Goal: Transaction & Acquisition: Purchase product/service

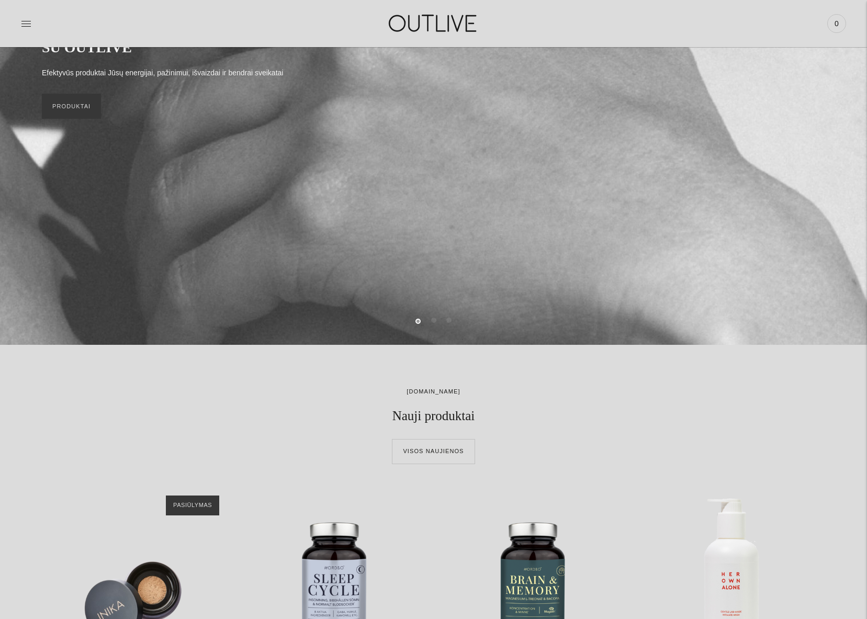
scroll to position [563, 0]
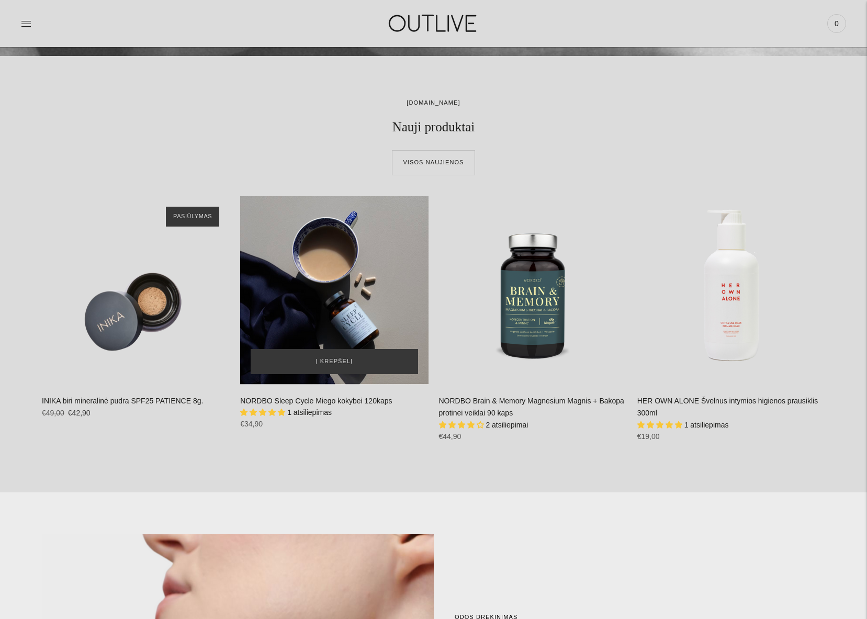
click at [347, 294] on div "NORDBO Sleep Cycle Miego kokybei 120kaps\a" at bounding box center [334, 290] width 188 height 188
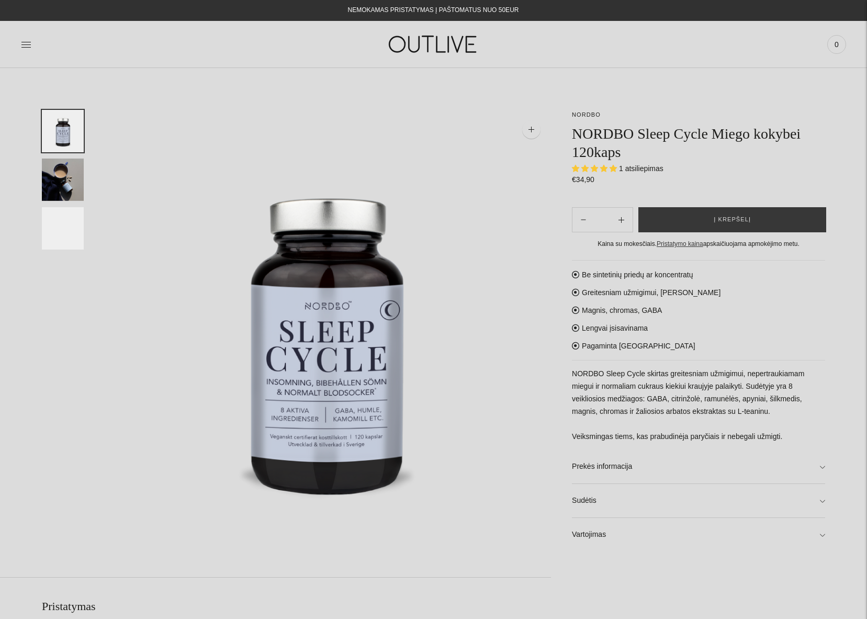
select select "**********"
click at [692, 214] on button "Į krepšelį" at bounding box center [733, 219] width 188 height 25
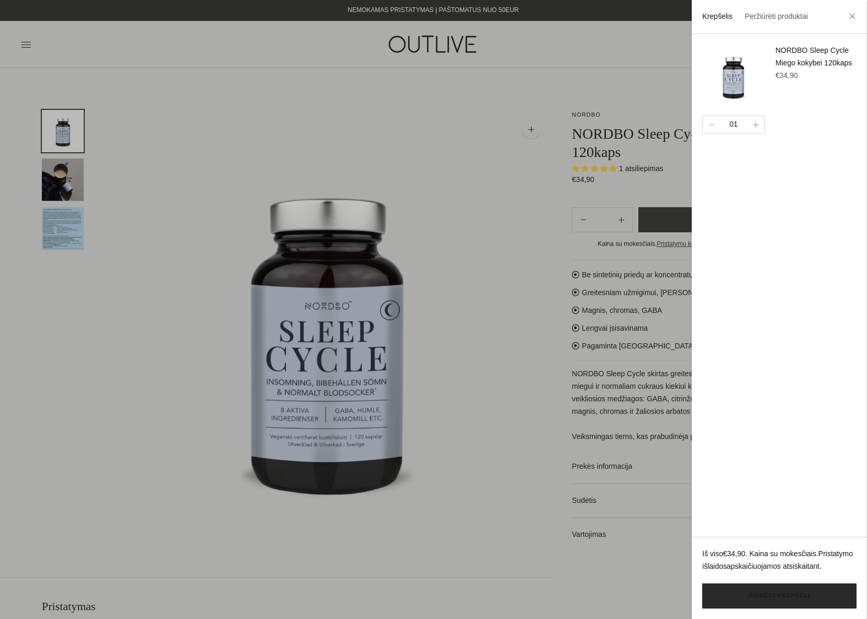
click at [794, 596] on link "Žiūrėti krepšelį" at bounding box center [779, 596] width 154 height 25
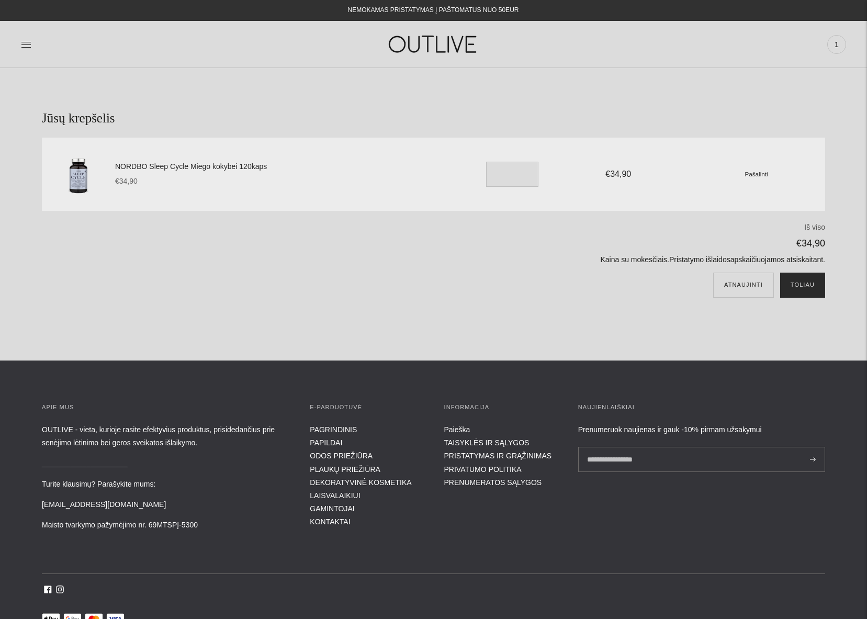
click at [801, 286] on button "Toliau" at bounding box center [802, 285] width 45 height 25
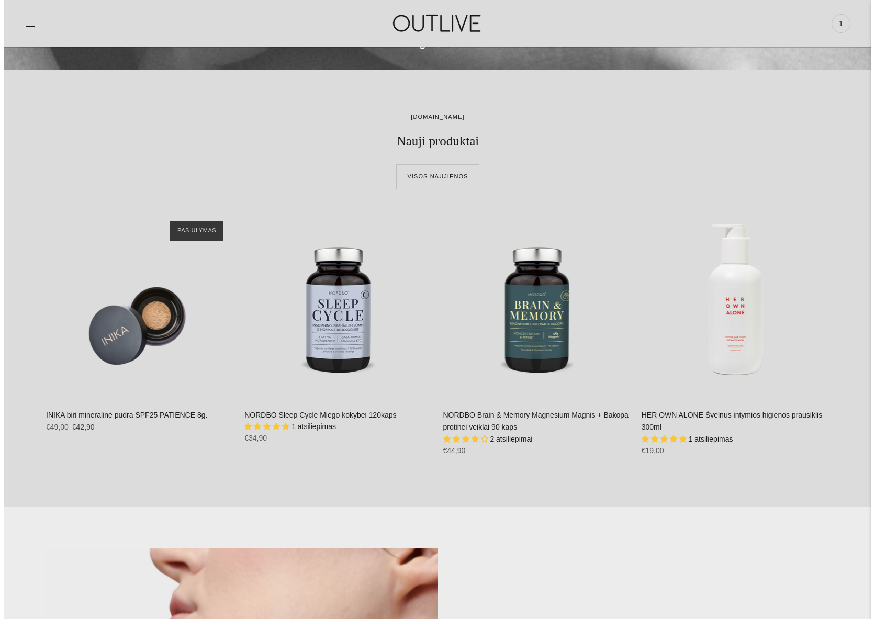
scroll to position [1140, 0]
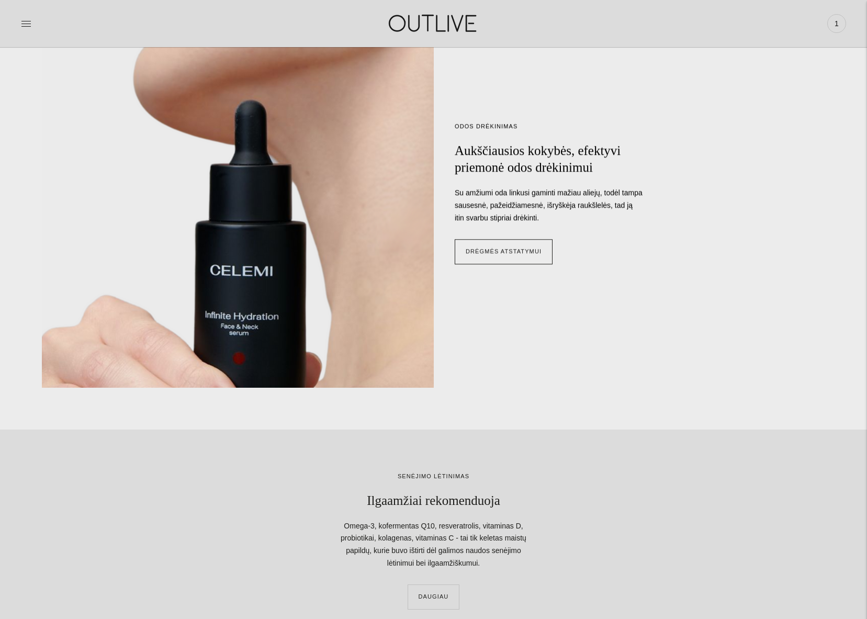
click at [38, 21] on div at bounding box center [158, 23] width 275 height 36
click at [26, 23] on icon at bounding box center [25, 23] width 9 height 5
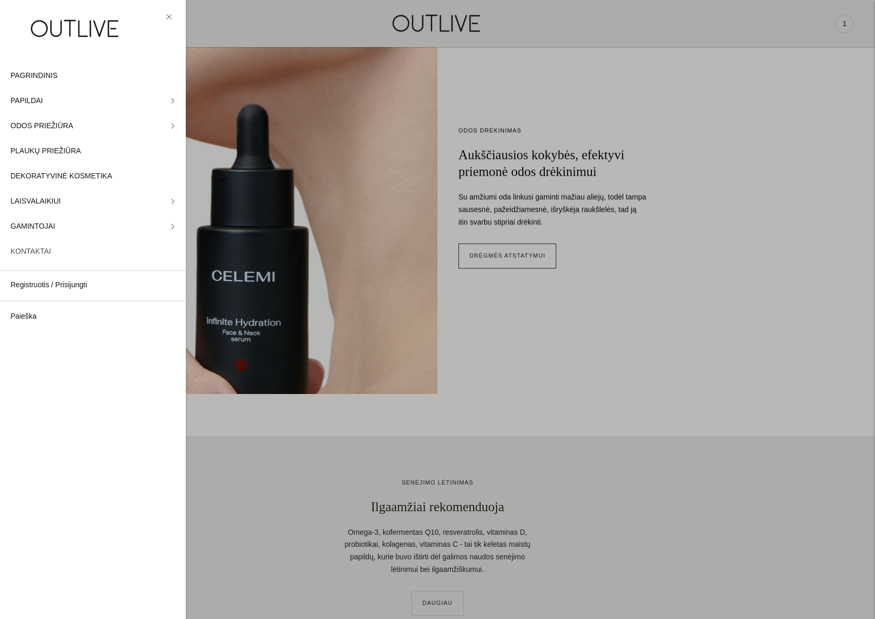
click at [36, 251] on span "KONTAKTAI" at bounding box center [30, 251] width 40 height 13
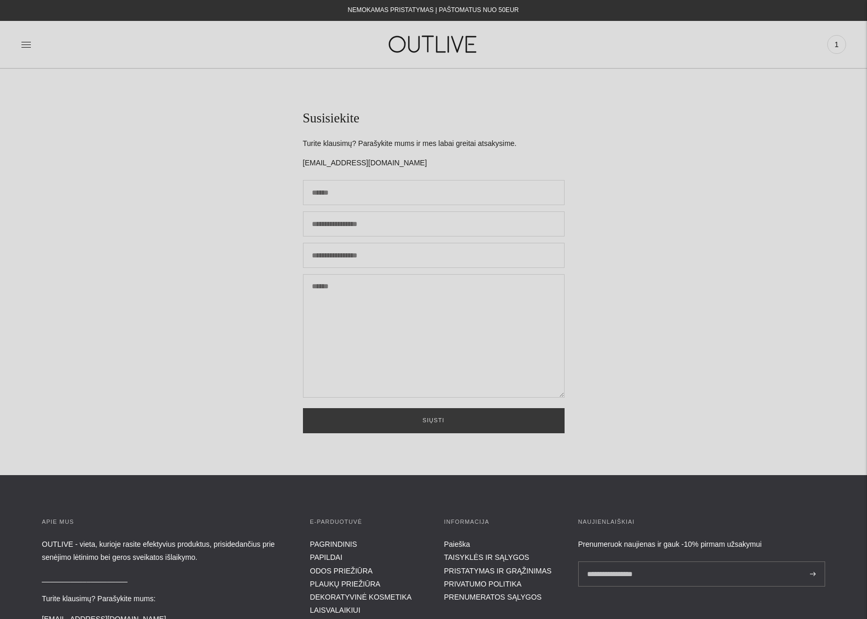
scroll to position [181, 0]
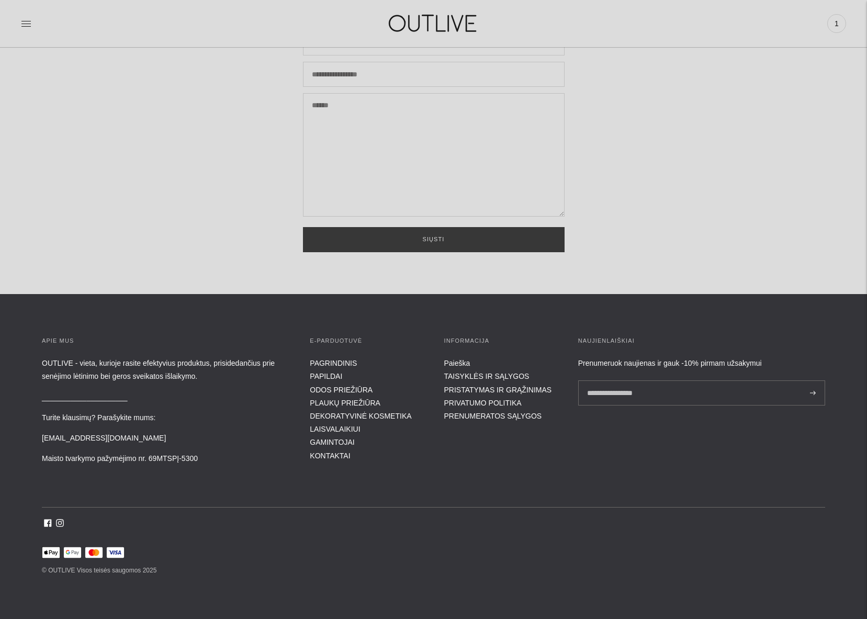
click at [206, 460] on p "Maisto tvarkymo pažymėjimo nr. 69MTSPĮ-5300" at bounding box center [165, 458] width 247 height 13
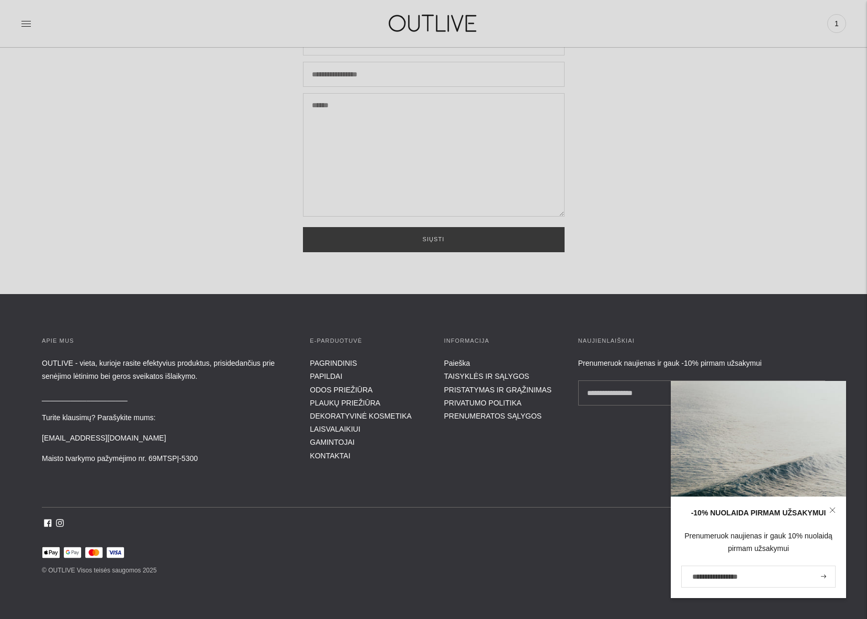
scroll to position [0, 0]
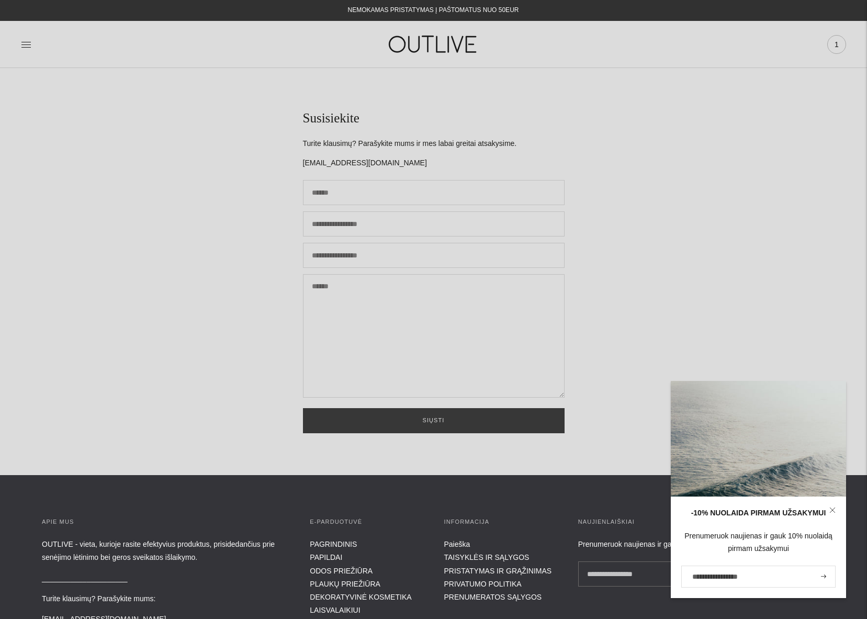
click at [834, 42] on span "1" at bounding box center [837, 44] width 15 height 15
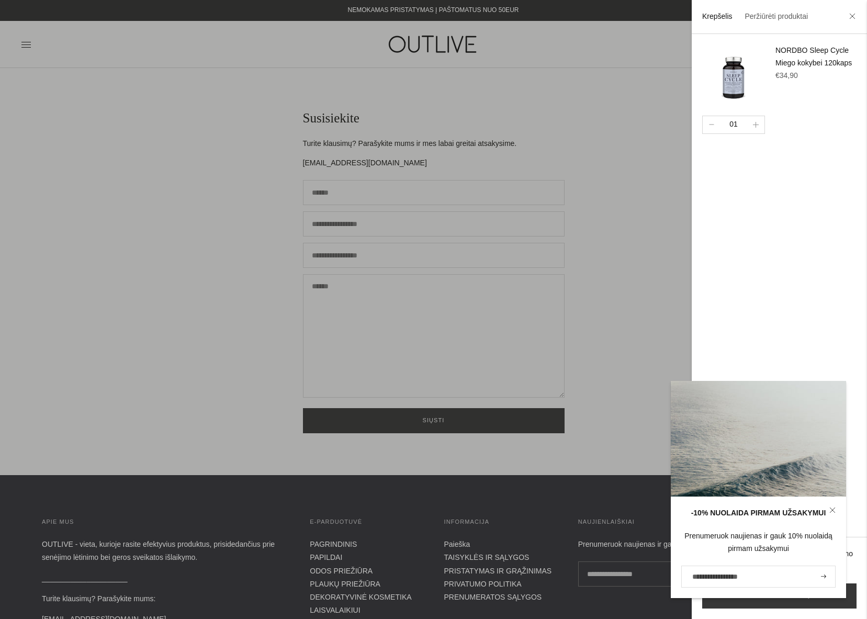
click at [836, 511] on link at bounding box center [832, 510] width 27 height 27
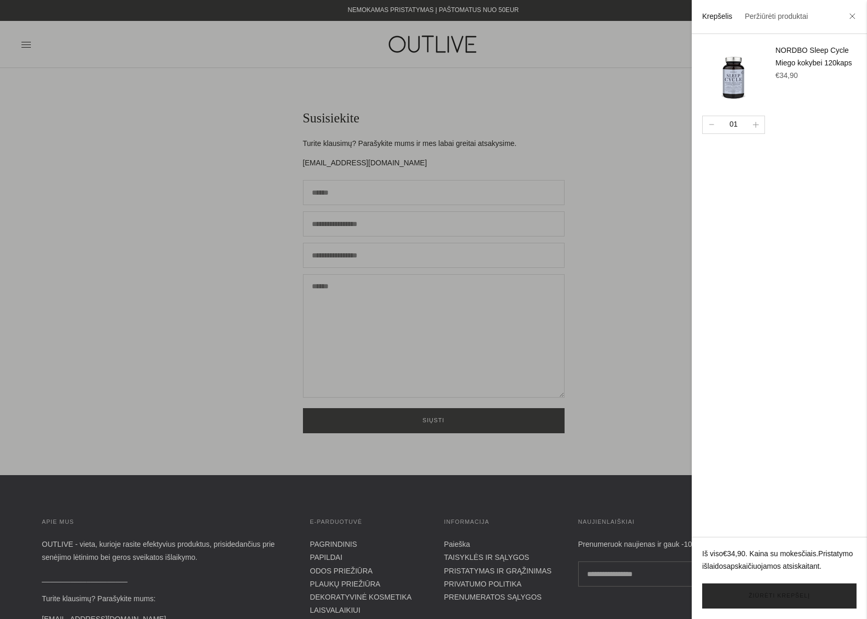
click at [790, 590] on link "Žiūrėti krepšelį" at bounding box center [779, 596] width 154 height 25
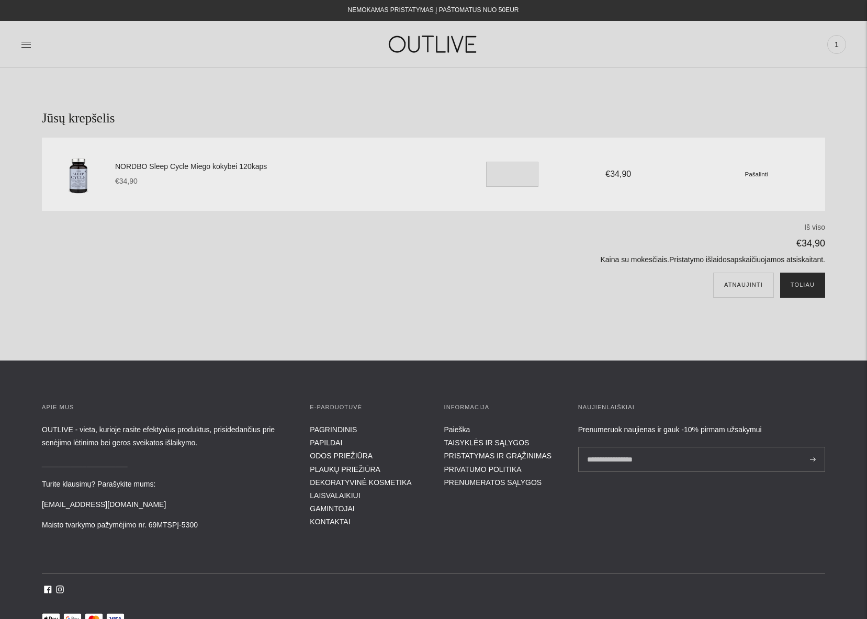
click at [819, 283] on button "Toliau" at bounding box center [802, 285] width 45 height 25
